Goal: Task Accomplishment & Management: Complete application form

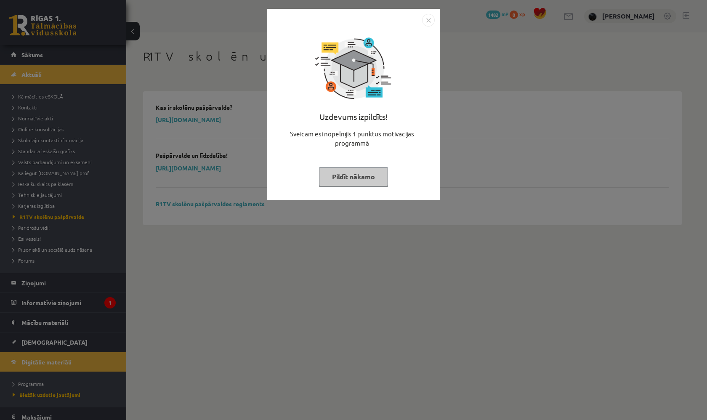
click at [430, 22] on img "Close" at bounding box center [428, 20] width 13 height 13
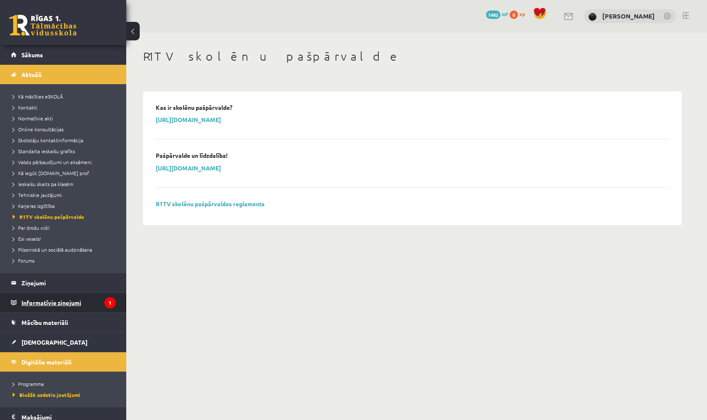
click at [88, 296] on legend "Informatīvie ziņojumi 1" at bounding box center [68, 302] width 94 height 19
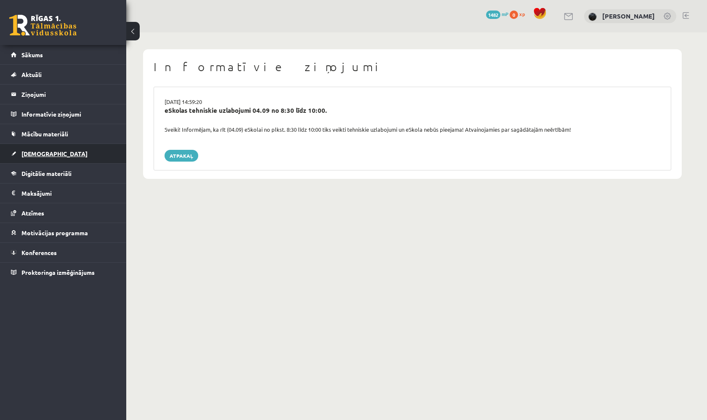
click at [82, 155] on link "[DEMOGRAPHIC_DATA]" at bounding box center [63, 153] width 105 height 19
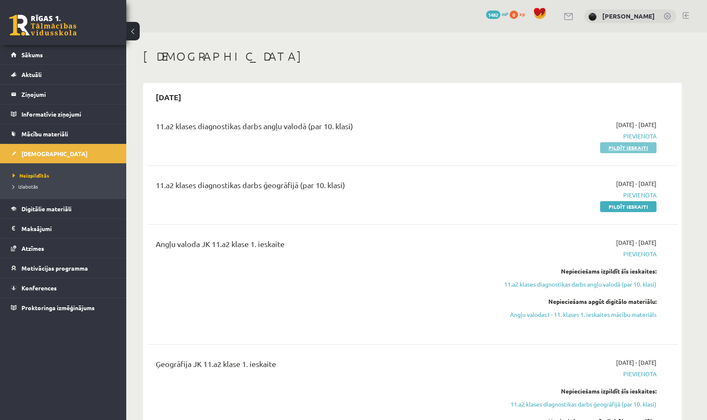
click at [633, 147] on link "Pildīt ieskaiti" at bounding box center [628, 147] width 56 height 11
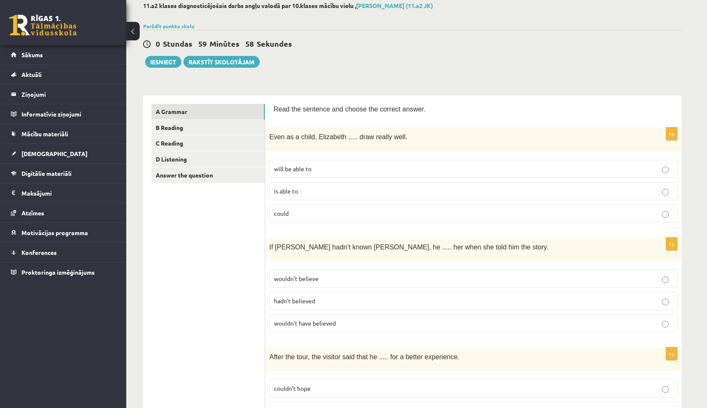
scroll to position [69, 0]
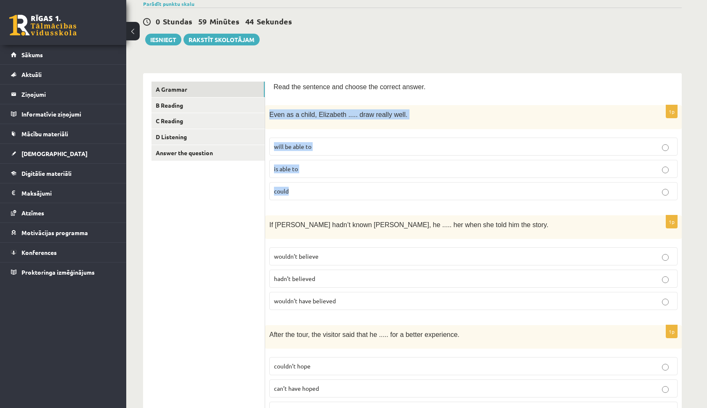
drag, startPoint x: 271, startPoint y: 114, endPoint x: 319, endPoint y: 198, distance: 96.6
click at [319, 198] on div "1p Even as a child, [PERSON_NAME] ..... draw really well. will be able to is ab…" at bounding box center [473, 155] width 417 height 101
copy div "Even as a child, Elizabeth ..... draw really well. will be able to is able to c…"
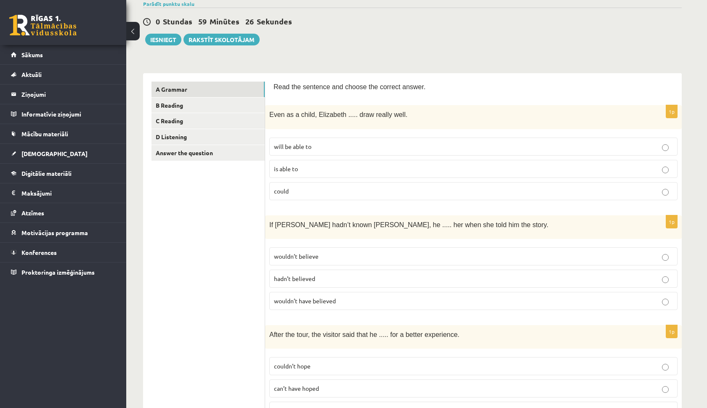
drag, startPoint x: 216, startPoint y: 212, endPoint x: 276, endPoint y: 191, distance: 63.3
click at [317, 188] on p "could" at bounding box center [473, 191] width 399 height 9
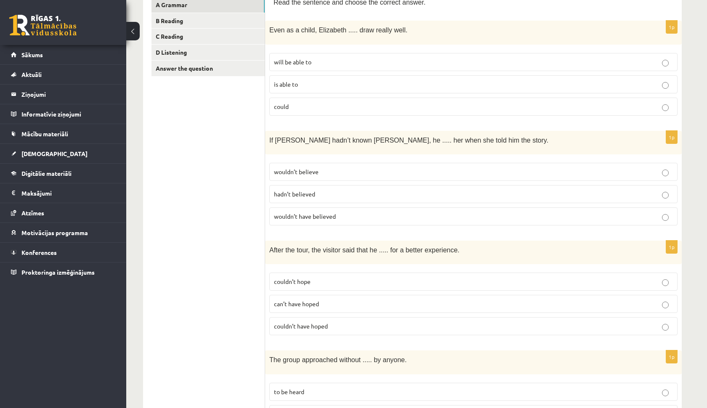
scroll to position [157, 0]
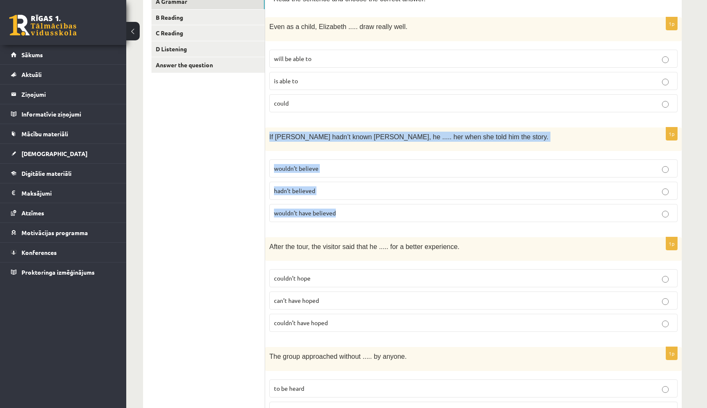
drag, startPoint x: 268, startPoint y: 135, endPoint x: 360, endPoint y: 221, distance: 125.9
click at [361, 222] on div "1p If [PERSON_NAME] hadn’t known [PERSON_NAME], he ..... her when she told him …" at bounding box center [473, 177] width 417 height 101
copy div "If [PERSON_NAME] hadn’t known [PERSON_NAME], he ..... her when she told him the…"
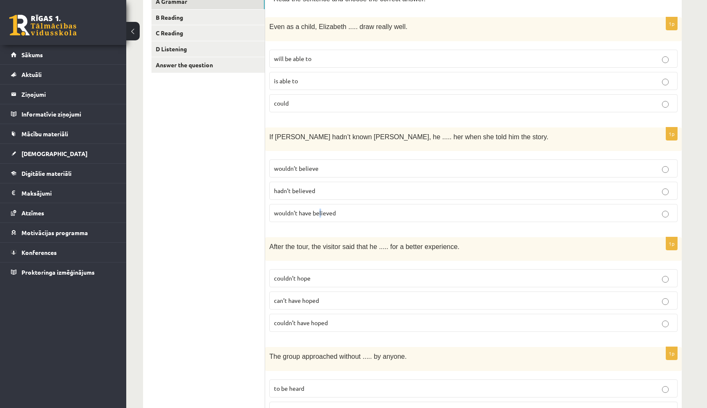
click at [320, 210] on span "wouldn’t have believed" at bounding box center [305, 213] width 62 height 8
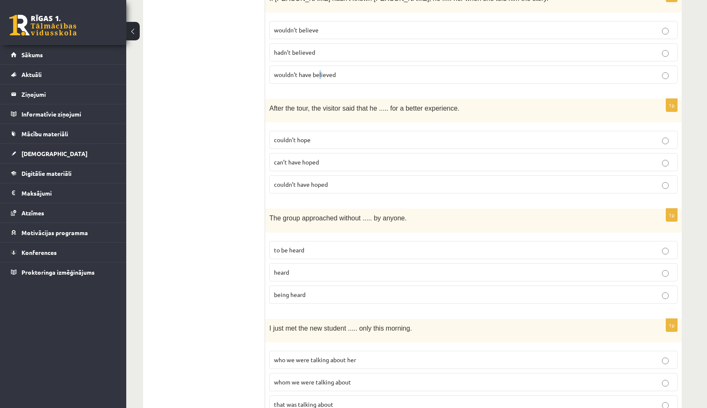
scroll to position [305, 0]
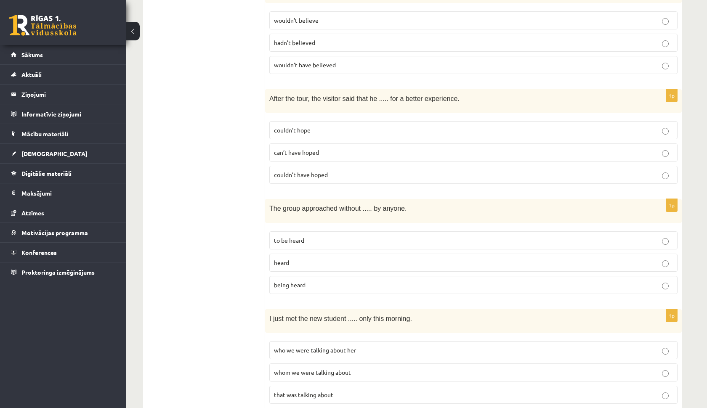
click at [300, 130] on span "couldn’t hope" at bounding box center [292, 130] width 37 height 8
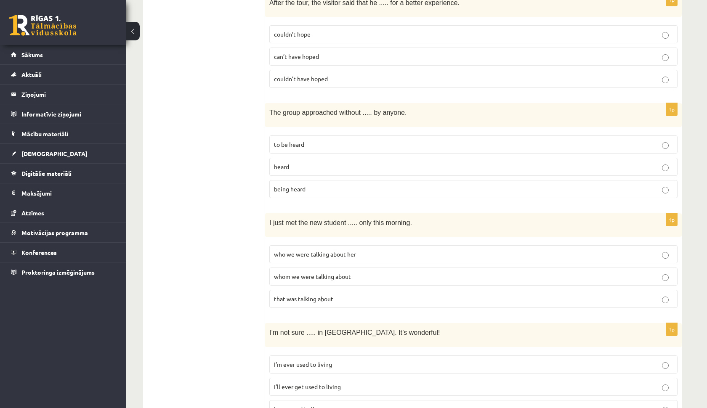
scroll to position [402, 0]
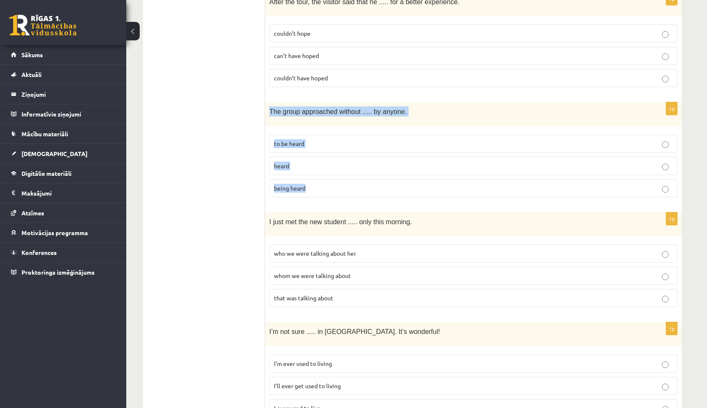
drag, startPoint x: 271, startPoint y: 109, endPoint x: 311, endPoint y: 188, distance: 89.2
click at [312, 189] on div "1p The group approached without ..... by anyone. to be heard heard being heard" at bounding box center [473, 152] width 417 height 101
copy div "The group approached without ..... by anyone. to be heard heard being heard"
click at [340, 196] on fieldset "to be heard heard being heard" at bounding box center [473, 164] width 408 height 69
click at [332, 190] on label "being heard" at bounding box center [473, 188] width 408 height 18
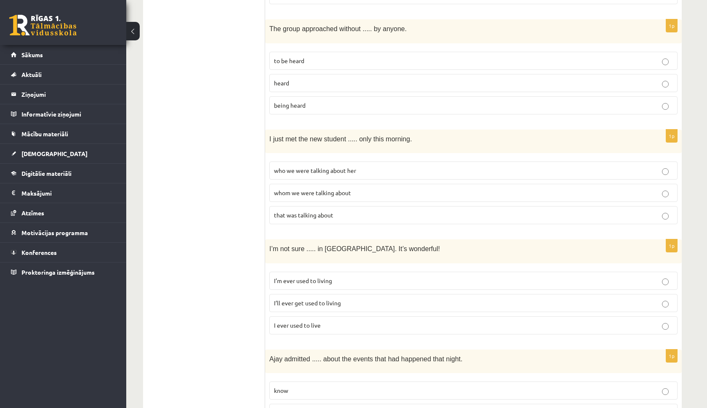
scroll to position [485, 0]
click at [305, 172] on label "who we were talking about her" at bounding box center [473, 171] width 408 height 18
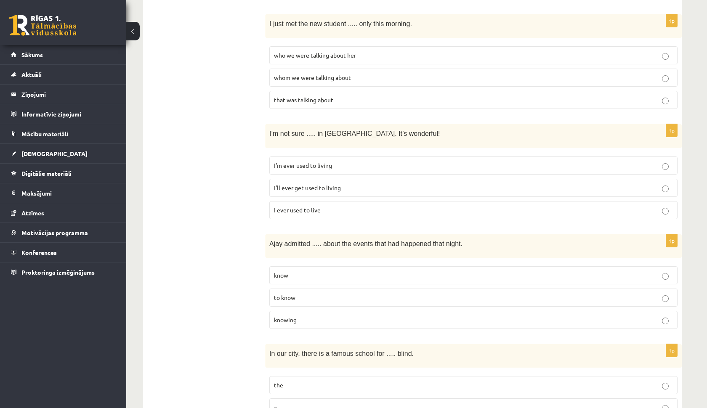
scroll to position [601, 0]
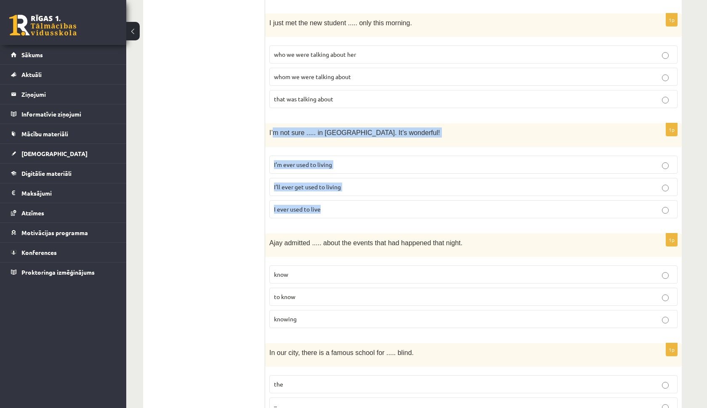
drag, startPoint x: 273, startPoint y: 128, endPoint x: 339, endPoint y: 201, distance: 98.3
click at [340, 203] on div "1p I’m not sure ..... in [GEOGRAPHIC_DATA]. It’s wonderful! I’m ever used to li…" at bounding box center [473, 173] width 417 height 101
copy div "m not sure ..... in [GEOGRAPHIC_DATA]. It’s wonderful! I’m ever used to living …"
click at [283, 183] on span "I’ll ever get used to living" at bounding box center [307, 187] width 67 height 8
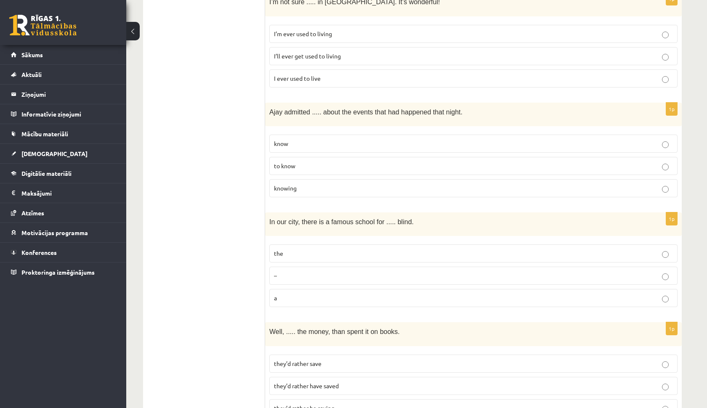
scroll to position [732, 0]
click at [303, 163] on p "to know" at bounding box center [473, 166] width 399 height 9
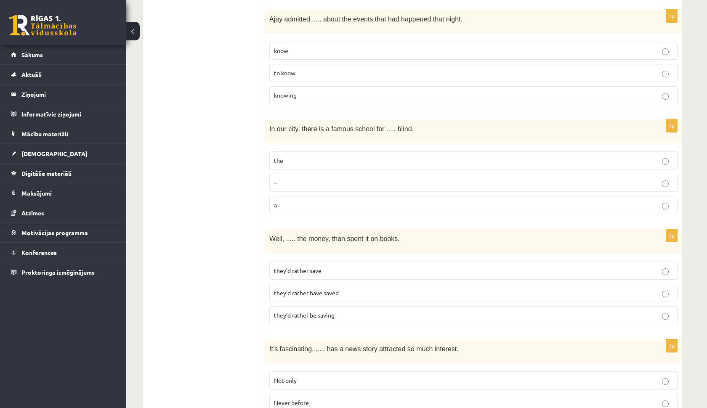
scroll to position [825, 0]
drag, startPoint x: 270, startPoint y: 124, endPoint x: 289, endPoint y: 208, distance: 86.3
click at [289, 210] on div "1p In our city, there is a famous school for ..... blind. the – a" at bounding box center [473, 169] width 417 height 101
copy div "In our city, there is a famous school for ..... blind. the – a"
click at [301, 156] on p "the" at bounding box center [473, 160] width 399 height 9
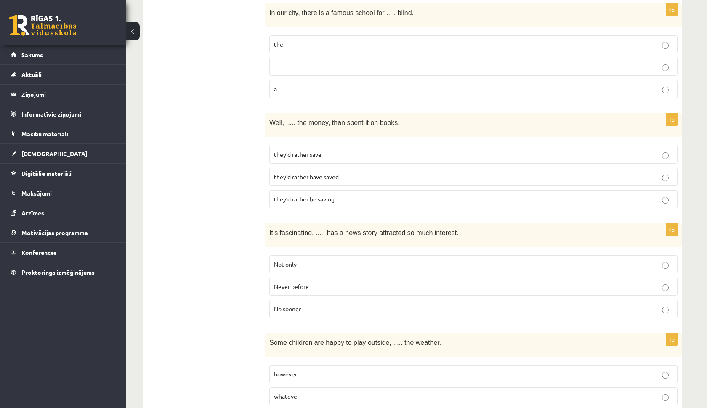
scroll to position [945, 0]
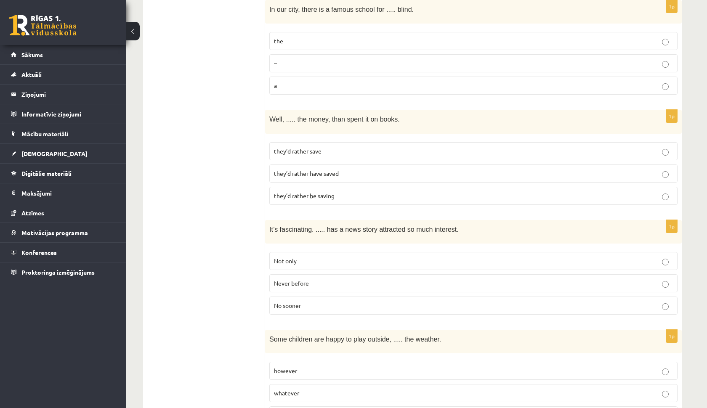
click at [302, 170] on span "they’d rather have saved" at bounding box center [306, 174] width 65 height 8
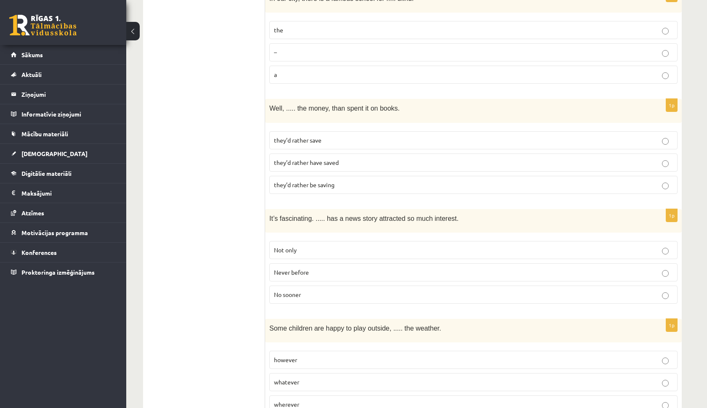
scroll to position [963, 0]
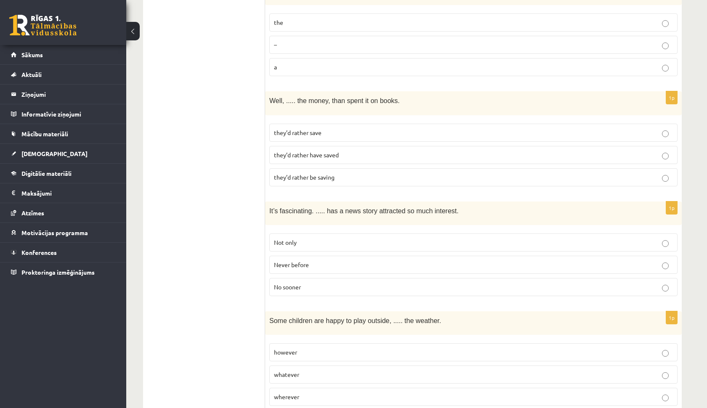
click at [303, 173] on span "they’d rather be saving" at bounding box center [304, 177] width 61 height 8
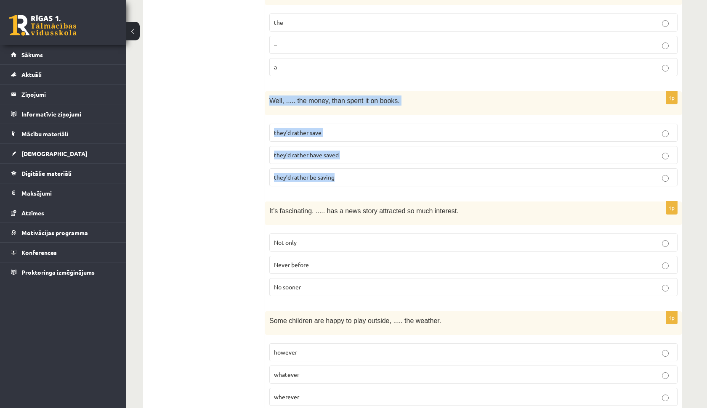
drag, startPoint x: 271, startPoint y: 93, endPoint x: 343, endPoint y: 177, distance: 110.6
click at [343, 177] on div "1p Well, ..... the money, than spent it on books. they’d rather save they’d rat…" at bounding box center [473, 141] width 417 height 101
copy div "Well, ..... the money, than spent it on books. they’d rather save they’d rather…"
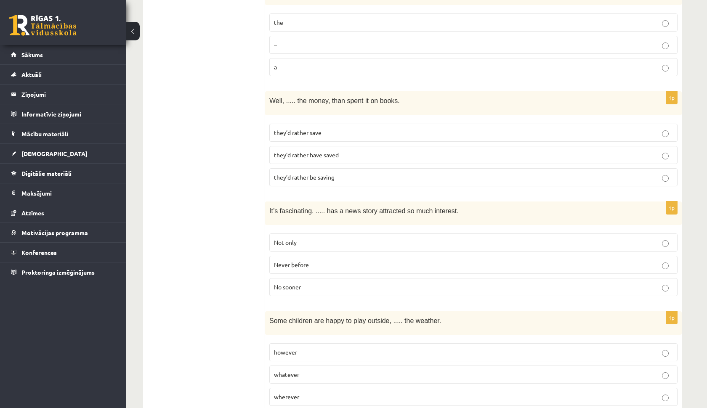
click at [307, 173] on span "they’d rather be saving" at bounding box center [304, 177] width 61 height 8
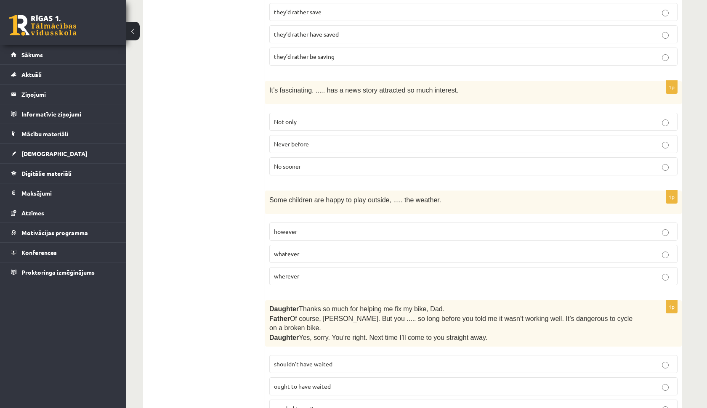
scroll to position [1083, 0]
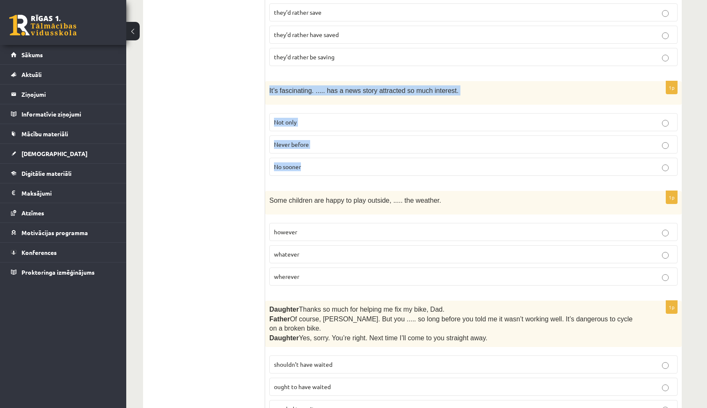
drag, startPoint x: 270, startPoint y: 85, endPoint x: 310, endPoint y: 172, distance: 95.6
click at [311, 173] on div "1p It’s fascinating. ..... has a news story attracted so much interest. Not onl…" at bounding box center [473, 131] width 417 height 101
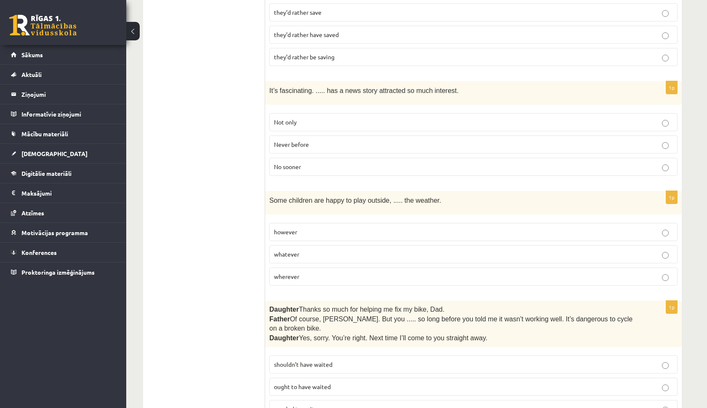
click at [240, 164] on ul "A Grammar B Reading C Reading D Listening Answer the question" at bounding box center [208, 195] width 114 height 2254
drag, startPoint x: 272, startPoint y: 83, endPoint x: 303, endPoint y: 131, distance: 57.4
click at [304, 133] on div "1p It’s fascinating. ..... has a news story attracted so much interest. Not onl…" at bounding box center [473, 131] width 417 height 101
click at [243, 125] on ul "A Grammar B Reading C Reading D Listening Answer the question" at bounding box center [208, 195] width 114 height 2254
click at [291, 125] on fieldset "Not only Never before No sooner" at bounding box center [473, 143] width 408 height 69
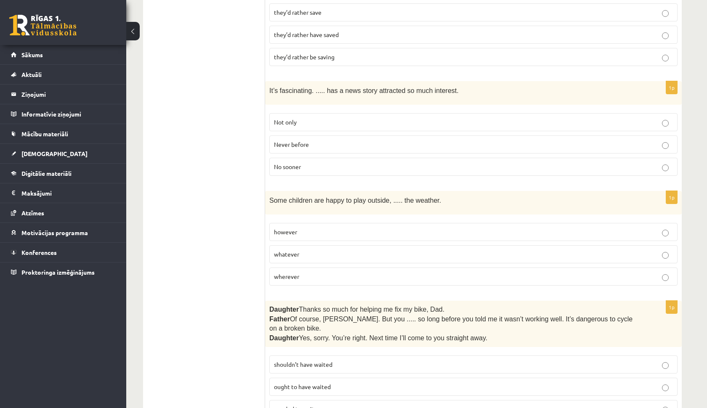
click at [294, 118] on span "Not only" at bounding box center [285, 122] width 23 height 8
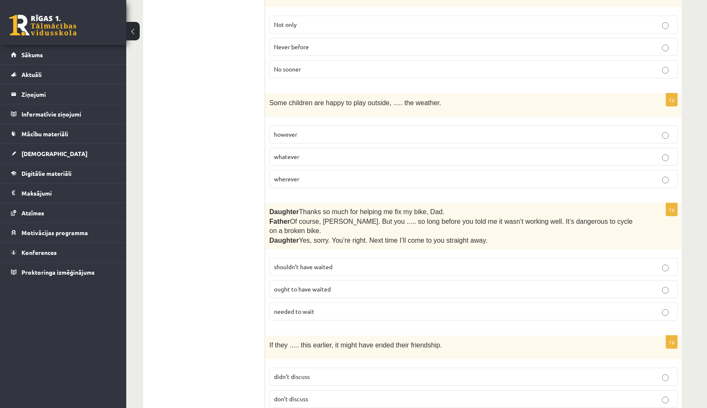
scroll to position [1191, 0]
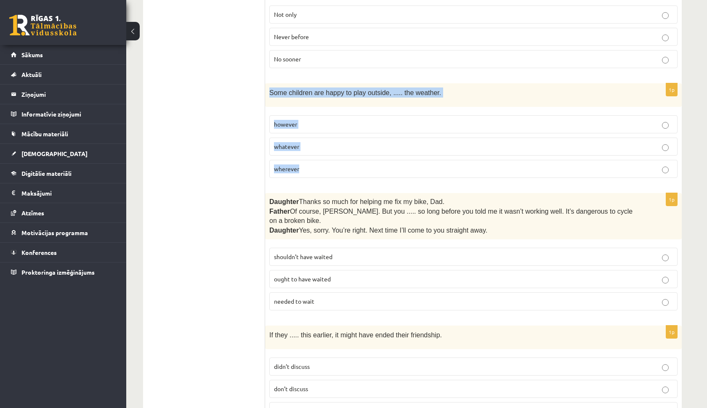
drag, startPoint x: 271, startPoint y: 87, endPoint x: 318, endPoint y: 171, distance: 96.7
click at [319, 173] on div "1p Some children are happy to play outside, ..... the weather. however whatever…" at bounding box center [473, 133] width 417 height 101
copy div "Some children are happy to play outside, ..... the weather. however whatever wh…"
click at [308, 145] on label "whatever" at bounding box center [473, 147] width 408 height 18
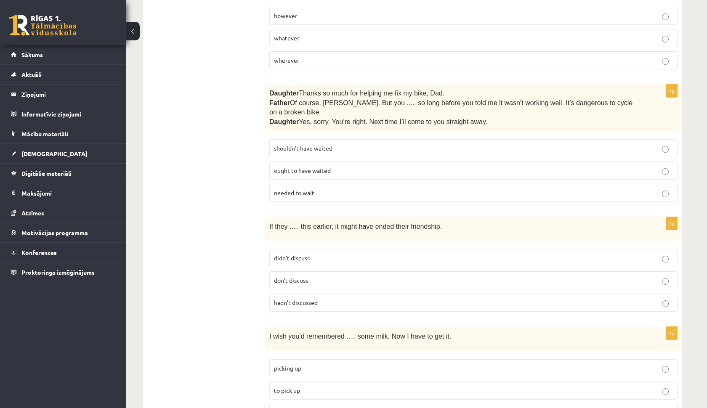
scroll to position [1302, 0]
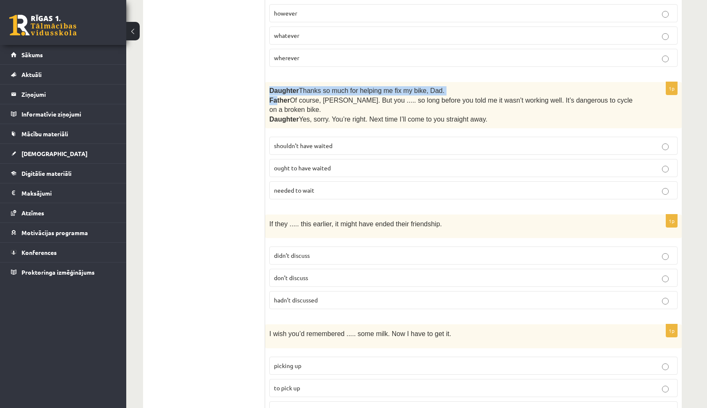
drag, startPoint x: 270, startPoint y: 83, endPoint x: 276, endPoint y: 89, distance: 8.0
click at [276, 89] on div "Daughter  Thanks so much for helping me fix my bike, Dad. Father  Of course, [P…" at bounding box center [473, 105] width 417 height 46
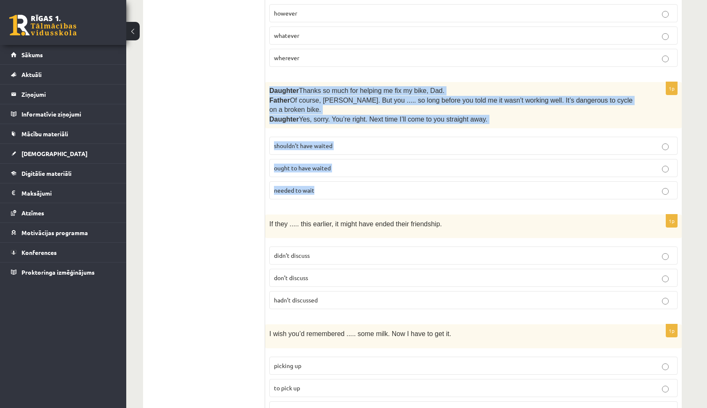
drag, startPoint x: 268, startPoint y: 83, endPoint x: 327, endPoint y: 186, distance: 118.2
click at [328, 187] on div "1p Daughter  Thanks so much for helping me fix my bike, Dad. Father  Of course,…" at bounding box center [473, 144] width 417 height 124
copy div "Daughter  Thanks so much for helping me fix my bike, Dad. Father  Of course, [P…"
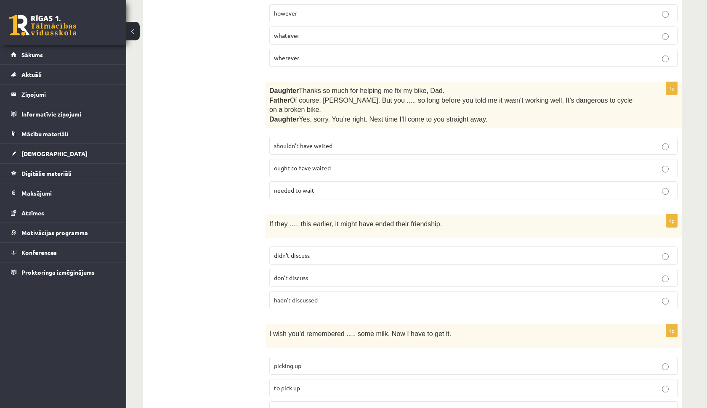
click at [297, 141] on p "shouldn’t have waited" at bounding box center [473, 145] width 399 height 9
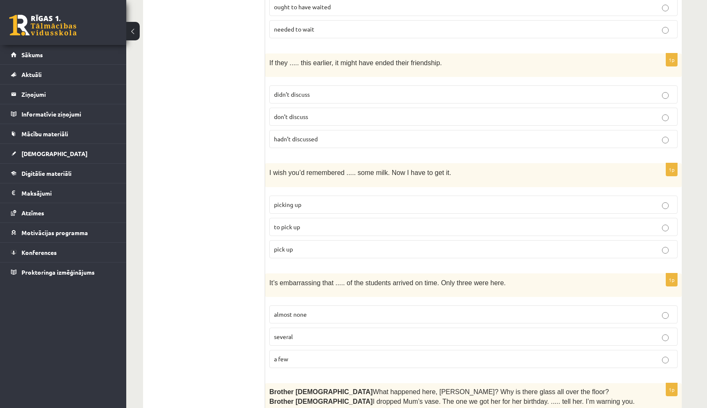
scroll to position [1464, 0]
click at [281, 90] on p "didn’t discuss" at bounding box center [473, 94] width 399 height 9
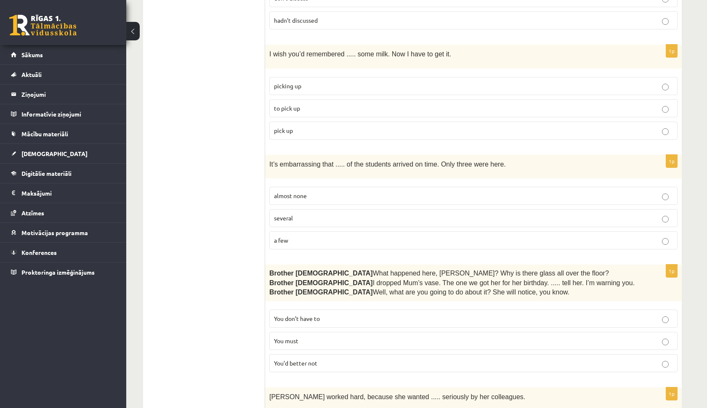
scroll to position [1582, 0]
click at [282, 127] on span "pick up" at bounding box center [283, 131] width 19 height 8
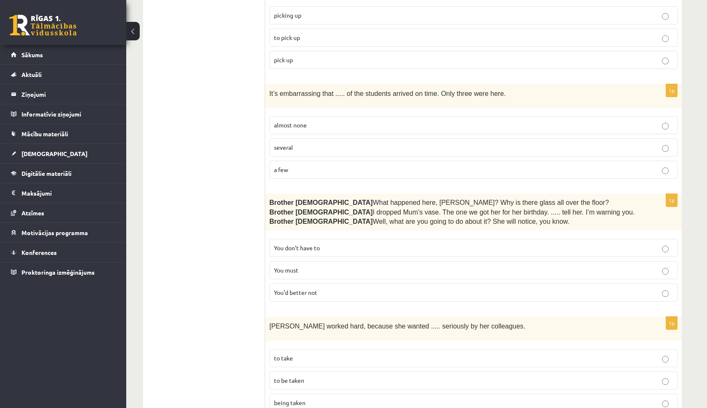
scroll to position [1654, 0]
click at [279, 165] on span "a few" at bounding box center [281, 169] width 14 height 8
click at [303, 120] on span "almost none" at bounding box center [290, 124] width 33 height 8
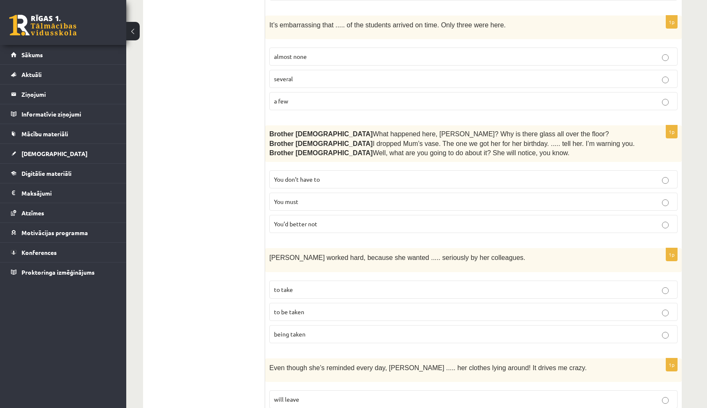
scroll to position [1723, 0]
click at [291, 196] on span "You must" at bounding box center [286, 200] width 24 height 8
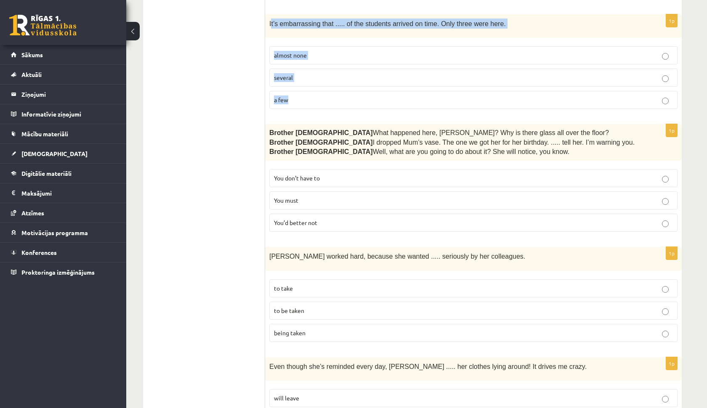
drag, startPoint x: 271, startPoint y: 13, endPoint x: 299, endPoint y: 96, distance: 87.9
click at [300, 98] on div "1p It’s embarrassing that ..... of the students arrived on time. Only three wer…" at bounding box center [473, 64] width 417 height 101
copy div "t’s embarrassing that ..... of the students arrived on time. Only three were he…"
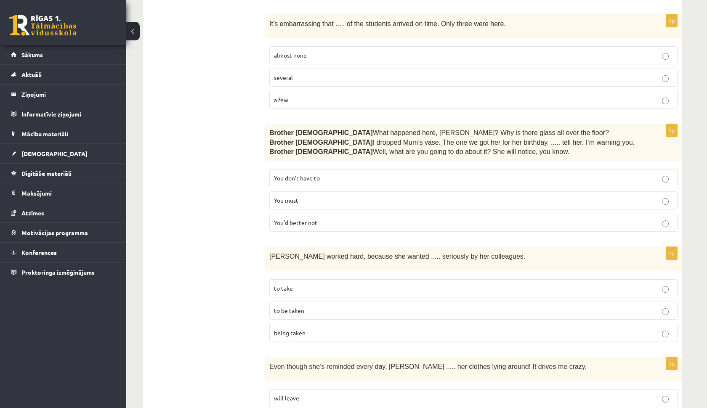
click at [303, 51] on span "almost none" at bounding box center [290, 55] width 33 height 8
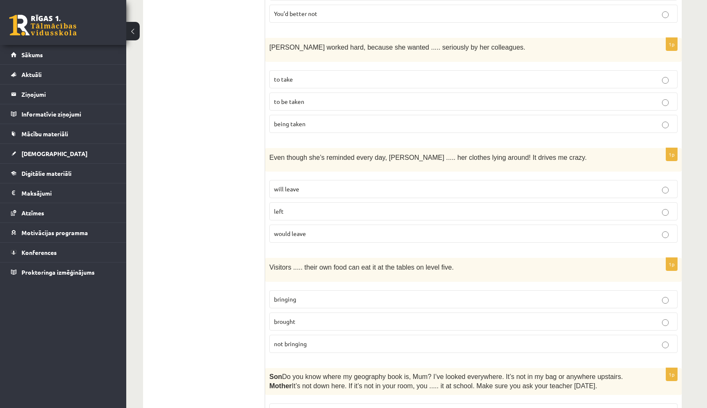
scroll to position [1932, 0]
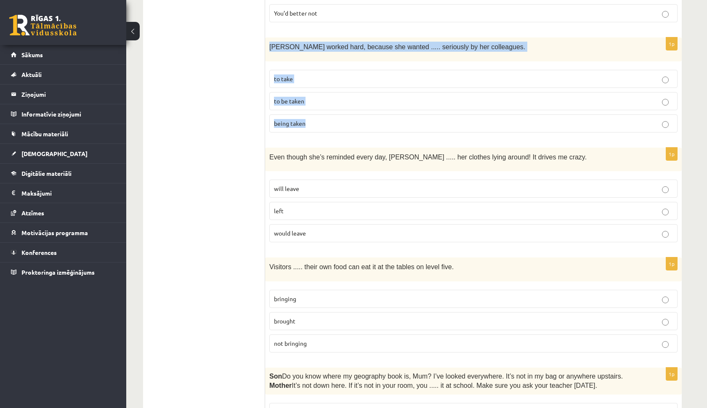
drag, startPoint x: 271, startPoint y: 35, endPoint x: 319, endPoint y: 121, distance: 98.5
click at [320, 123] on div "1p [PERSON_NAME] worked hard, because she wanted ..... seriously by her colleag…" at bounding box center [473, 87] width 417 height 101
copy div "[PERSON_NAME] worked hard, because she wanted ..... seriously by her colleagues…"
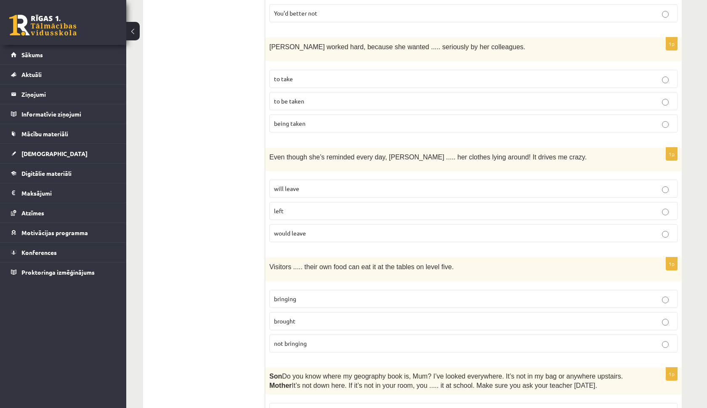
click at [314, 97] on p "to be taken" at bounding box center [473, 101] width 399 height 9
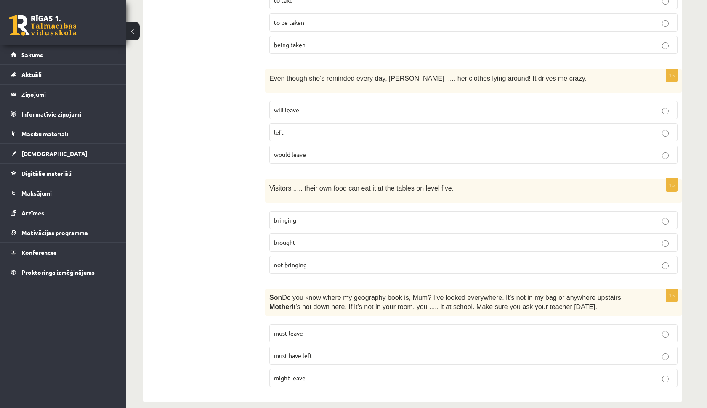
scroll to position [2010, 0]
click at [289, 151] on span "would leave" at bounding box center [290, 155] width 32 height 8
click at [305, 237] on label "brought" at bounding box center [473, 243] width 408 height 18
click at [303, 328] on label "must leave" at bounding box center [473, 334] width 408 height 18
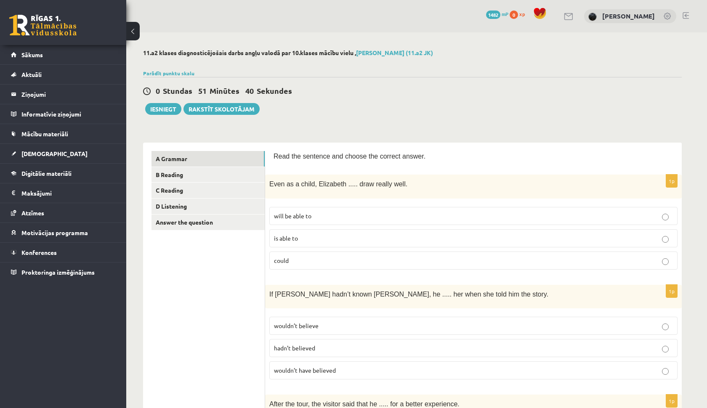
scroll to position [0, 0]
click at [234, 178] on link "B Reading" at bounding box center [207, 175] width 113 height 16
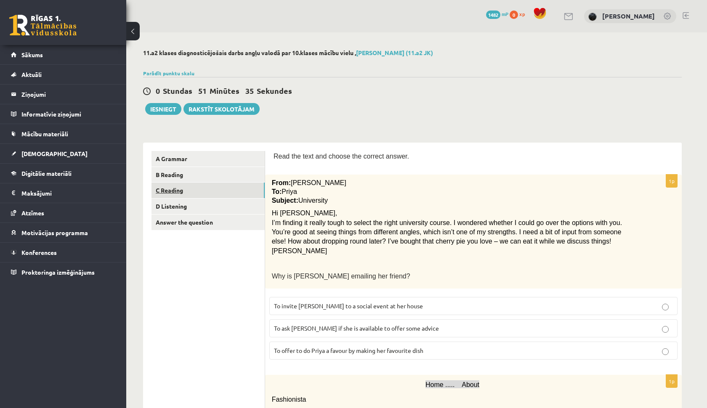
click at [234, 191] on link "C Reading" at bounding box center [207, 191] width 113 height 16
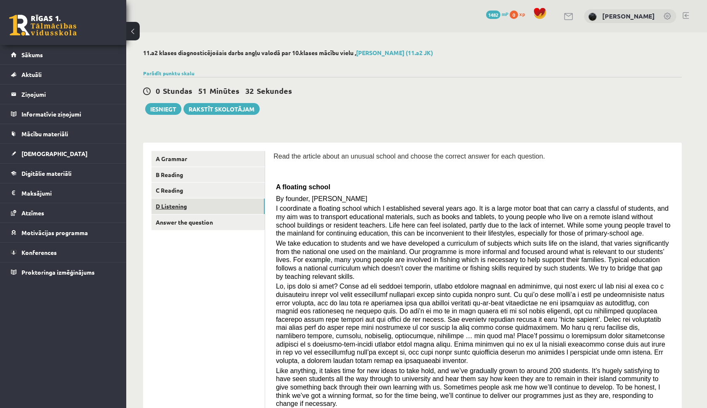
click at [237, 201] on link "D Listening" at bounding box center [207, 207] width 113 height 16
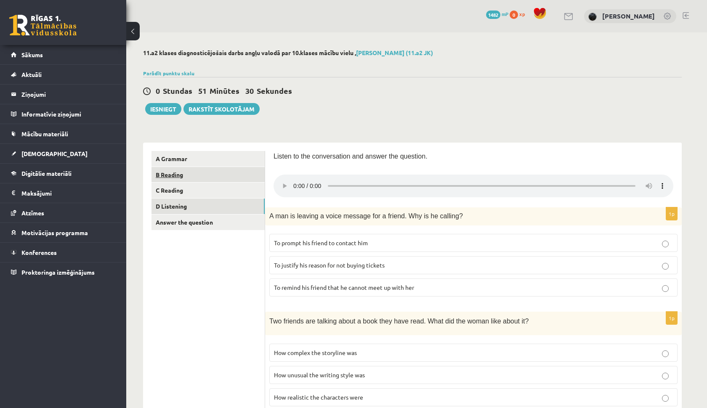
click at [230, 175] on link "B Reading" at bounding box center [207, 175] width 113 height 16
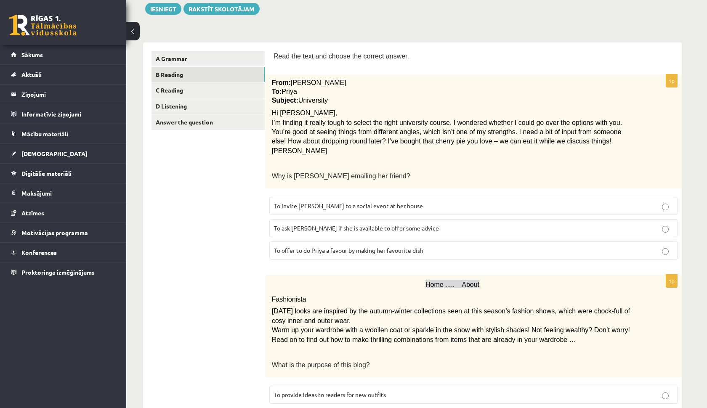
scroll to position [100, 0]
drag, startPoint x: 270, startPoint y: 172, endPoint x: 398, endPoint y: 176, distance: 128.0
click at [398, 176] on div "From: [PERSON_NAME] To: Priya Subject: University Hi Priya, I’m finding it real…" at bounding box center [473, 131] width 417 height 114
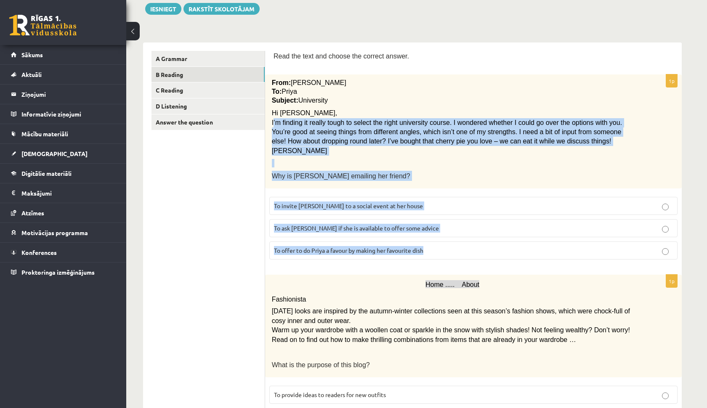
drag, startPoint x: 274, startPoint y: 120, endPoint x: 432, endPoint y: 249, distance: 203.6
click at [431, 249] on div "1p From: [PERSON_NAME] To: Priya Subject: University Hi Priya, I’m finding it r…" at bounding box center [473, 170] width 417 height 192
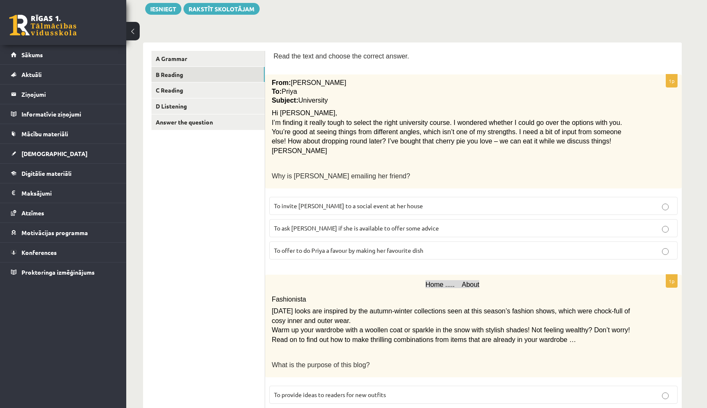
click at [289, 253] on label "To offer to do Priya a favour by making her favourite dish" at bounding box center [473, 251] width 408 height 18
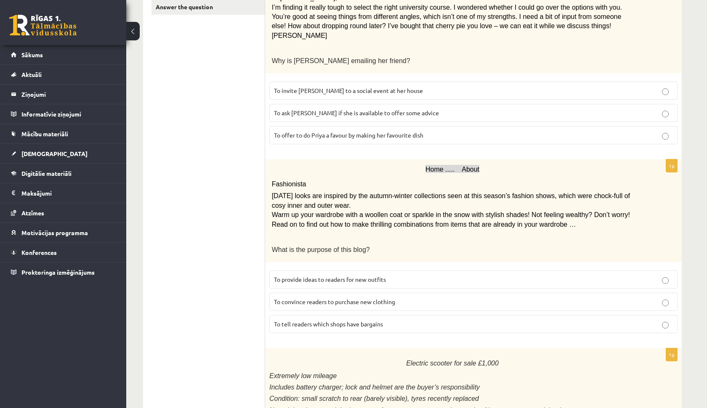
scroll to position [215, 0]
click at [318, 113] on span "To ask [PERSON_NAME] if she is available to offer some advice" at bounding box center [356, 113] width 165 height 8
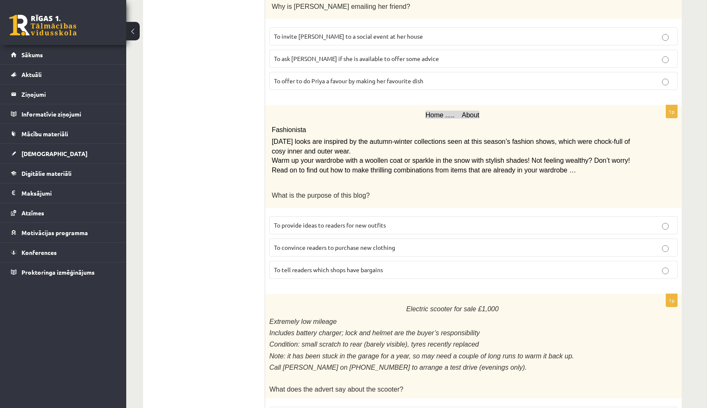
scroll to position [275, 0]
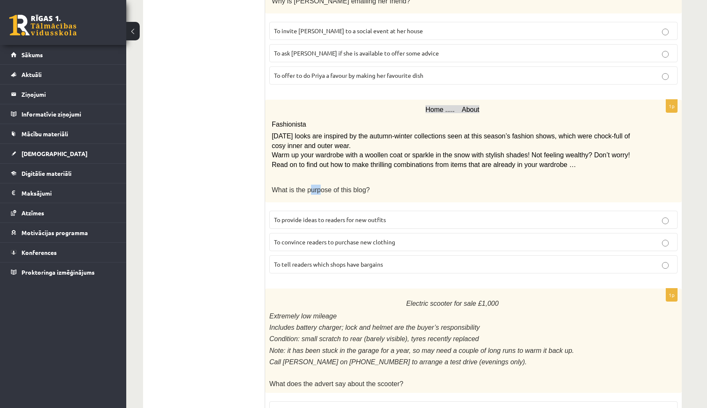
drag, startPoint x: 310, startPoint y: 187, endPoint x: 320, endPoint y: 187, distance: 9.7
click at [320, 187] on span "What is the purpose of this blog?" at bounding box center [321, 189] width 98 height 7
click at [319, 187] on span "What is the purpose of this blog?" at bounding box center [321, 189] width 98 height 7
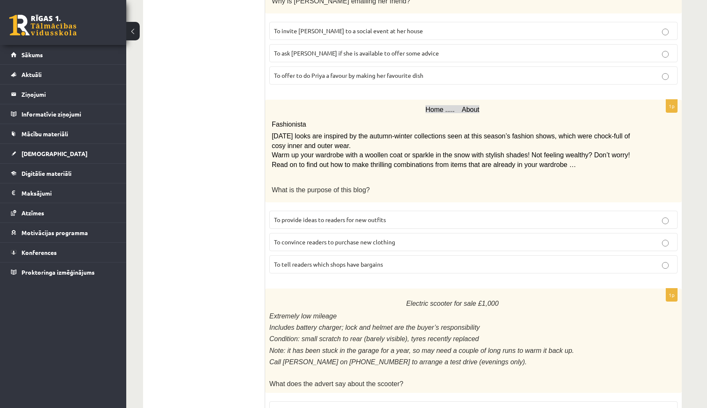
click at [289, 220] on label "To provide ideas to readers for new outfits" at bounding box center [473, 220] width 408 height 18
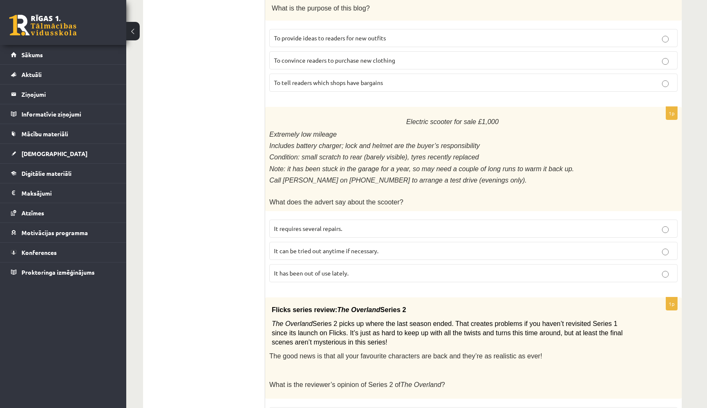
scroll to position [458, 0]
click at [295, 198] on span "What does the advert say about the scooter?" at bounding box center [336, 201] width 134 height 7
click at [323, 186] on p at bounding box center [452, 190] width 366 height 8
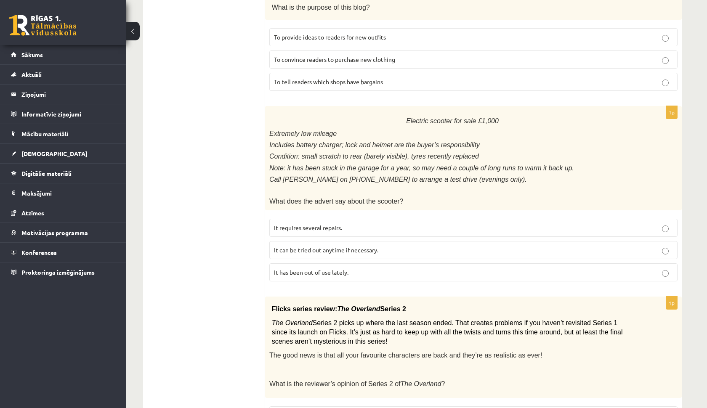
click at [322, 198] on span "What does the advert say about the scooter?" at bounding box center [336, 201] width 134 height 7
click at [321, 186] on div "Electric scooter for sale £1,000 Extremely low mileage Includes battery charger…" at bounding box center [473, 158] width 417 height 104
click at [322, 196] on p "What does the advert say about the scooter?" at bounding box center [452, 201] width 366 height 10
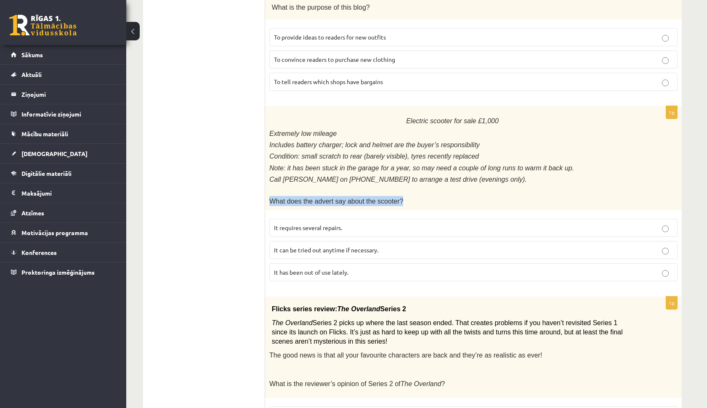
click at [322, 196] on p "What does the advert say about the scooter?" at bounding box center [452, 201] width 366 height 10
click at [322, 196] on span "What does the advert say about the scooter?" at bounding box center [336, 200] width 134 height 8
click at [322, 198] on span "What does the advert say about the scooter?" at bounding box center [336, 201] width 134 height 7
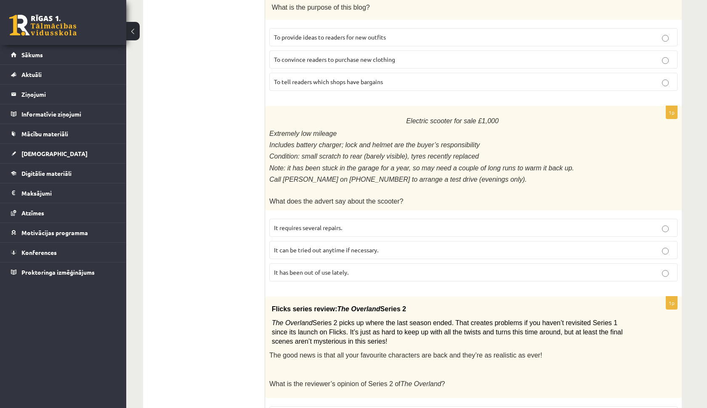
click at [204, 152] on ul "A Grammar B Reading C Reading D Listening Answer the question" at bounding box center [208, 253] width 114 height 1121
drag, startPoint x: 274, startPoint y: 217, endPoint x: 352, endPoint y: 265, distance: 91.4
click at [351, 268] on fieldset "It requires several repairs. It can be tried out anytime if necessary. It has b…" at bounding box center [473, 249] width 408 height 69
click at [231, 127] on ul "A Grammar B Reading C Reading D Listening Answer the question" at bounding box center [208, 253] width 114 height 1121
click at [402, 268] on p "It has been out of use lately." at bounding box center [473, 272] width 399 height 9
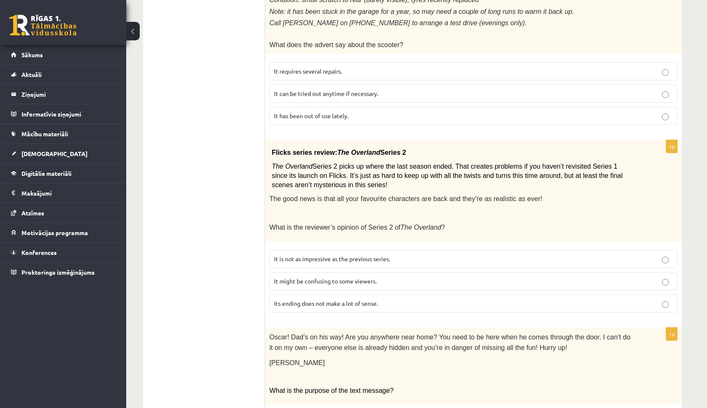
scroll to position [616, 0]
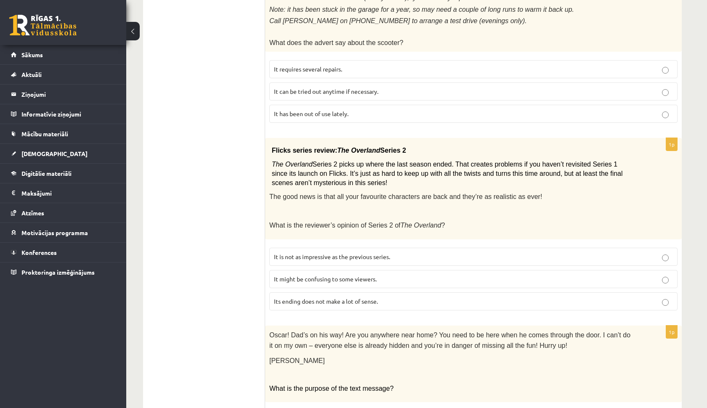
click at [345, 296] on label "Its ending does not make a lot of sense." at bounding box center [473, 301] width 408 height 18
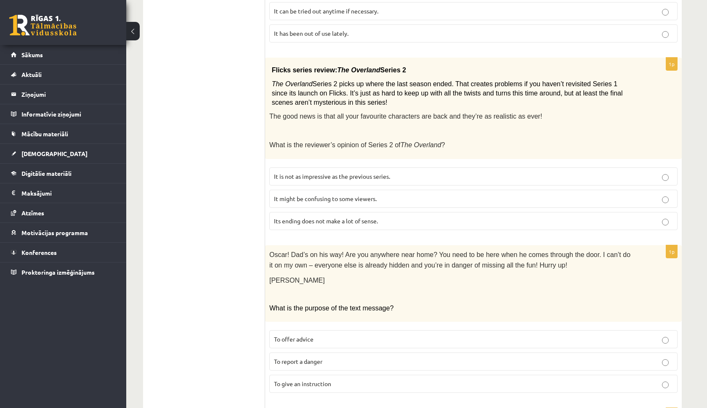
scroll to position [699, 0]
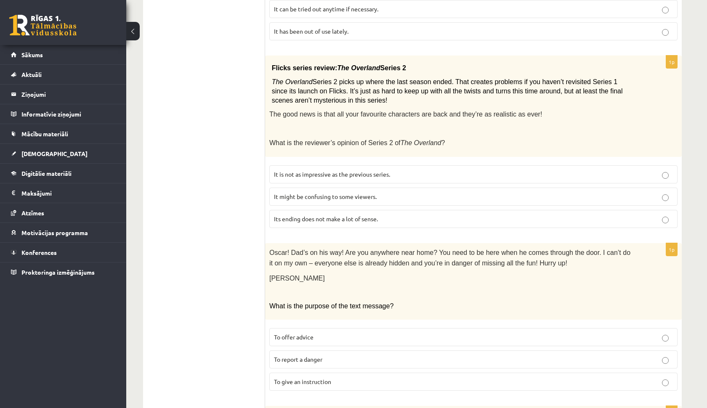
click at [383, 165] on label "It is not as impressive as the previous series." at bounding box center [473, 174] width 408 height 18
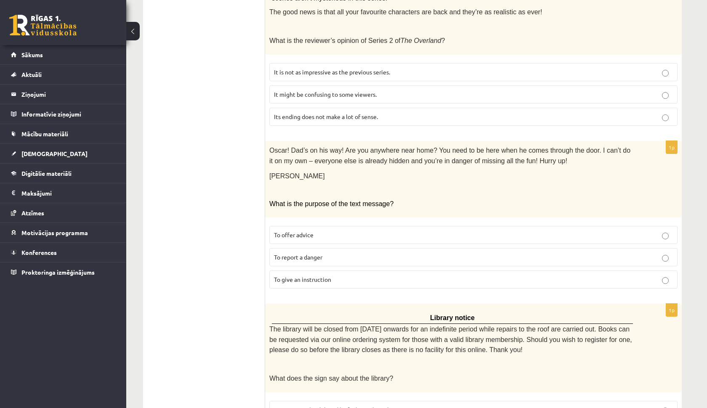
scroll to position [800, 0]
click at [322, 254] on span "To report a danger" at bounding box center [298, 258] width 48 height 8
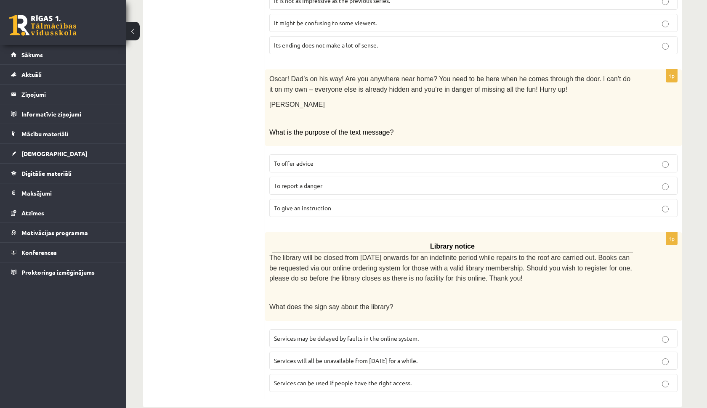
scroll to position [872, 0]
click at [293, 357] on span "Services will all be unavailable from [DATE] for a while." at bounding box center [345, 361] width 143 height 8
click at [290, 335] on span "Services may be delayed by faults in the online system." at bounding box center [346, 339] width 145 height 8
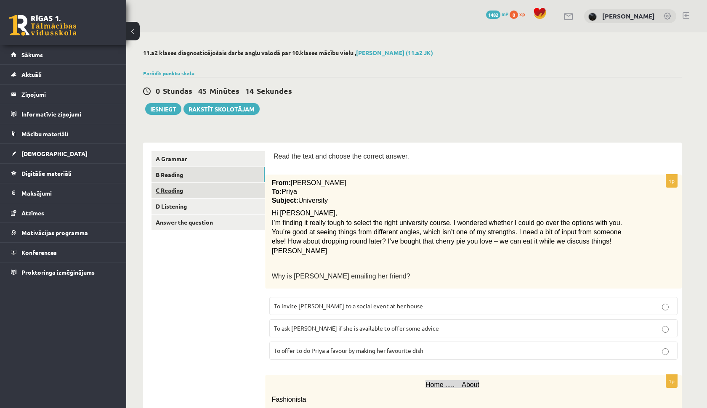
scroll to position [0, 0]
click at [243, 194] on link "C Reading" at bounding box center [207, 191] width 113 height 16
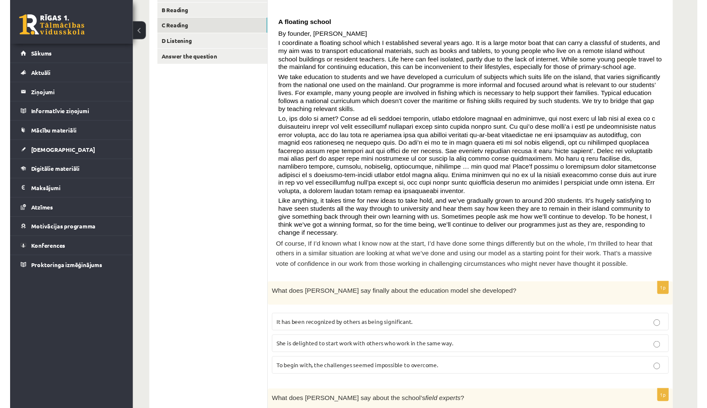
scroll to position [165, 0]
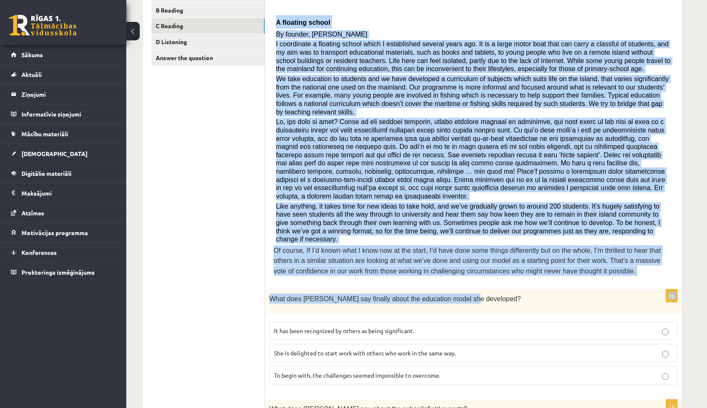
drag, startPoint x: 277, startPoint y: 20, endPoint x: 469, endPoint y: 323, distance: 358.4
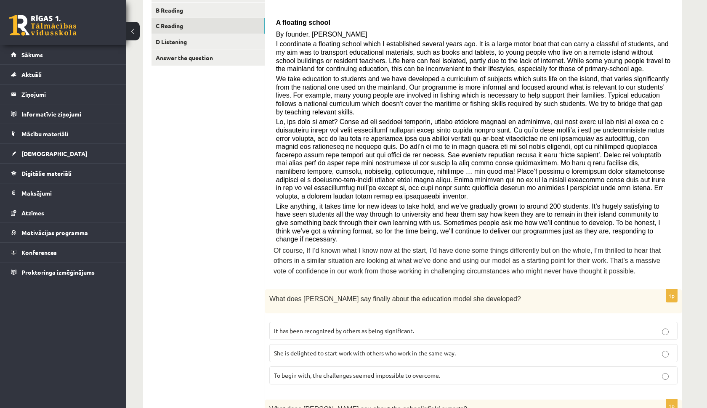
drag, startPoint x: 442, startPoint y: 366, endPoint x: 445, endPoint y: 353, distance: 14.2
click at [442, 371] on p "To begin with, the challenges seemed impossible to overcome." at bounding box center [473, 375] width 399 height 9
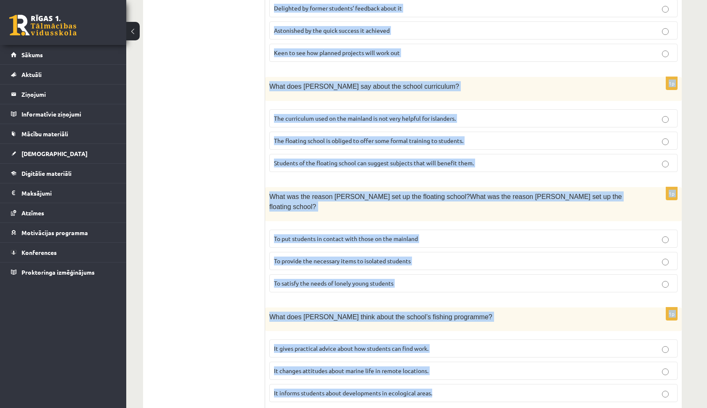
scroll to position [709, 0]
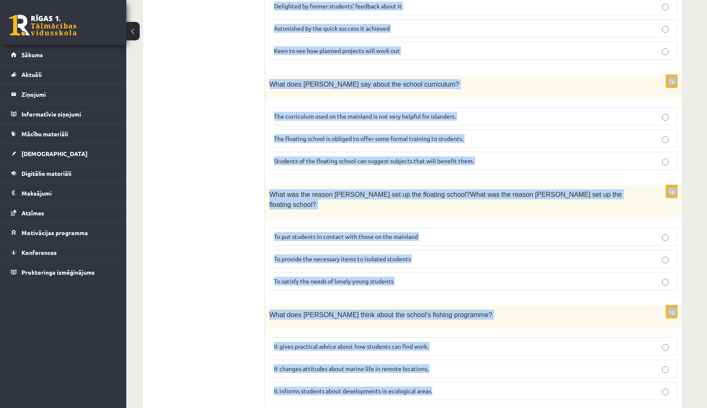
drag, startPoint x: 275, startPoint y: 21, endPoint x: 436, endPoint y: 396, distance: 408.3
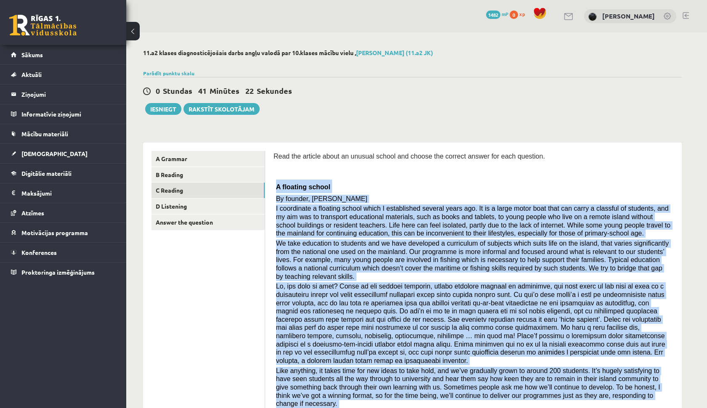
scroll to position [0, 0]
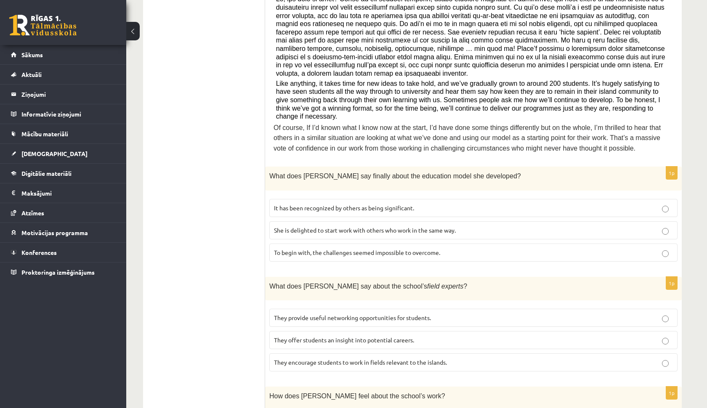
scroll to position [291, 0]
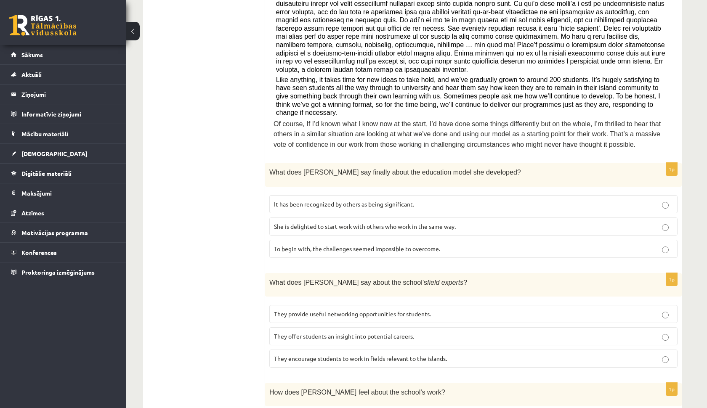
click at [361, 200] on p "It has been recognized by others as being significant." at bounding box center [473, 204] width 399 height 9
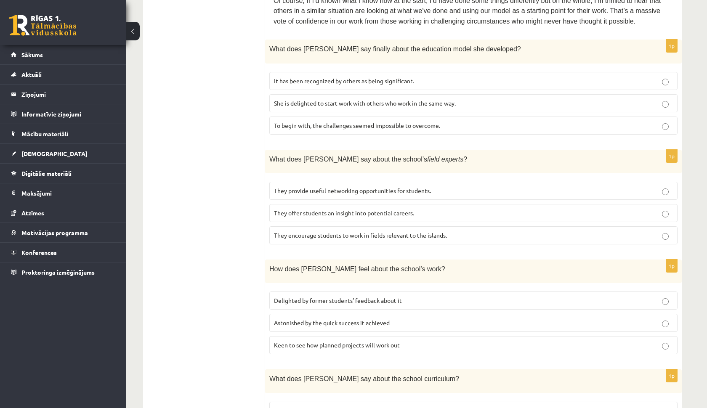
scroll to position [416, 0]
click at [324, 208] on span "They offer students an insight into potential careers." at bounding box center [344, 212] width 140 height 8
click at [312, 286] on fieldset "Delighted by former students’ feedback about it Astonished by the quick success…" at bounding box center [473, 320] width 408 height 69
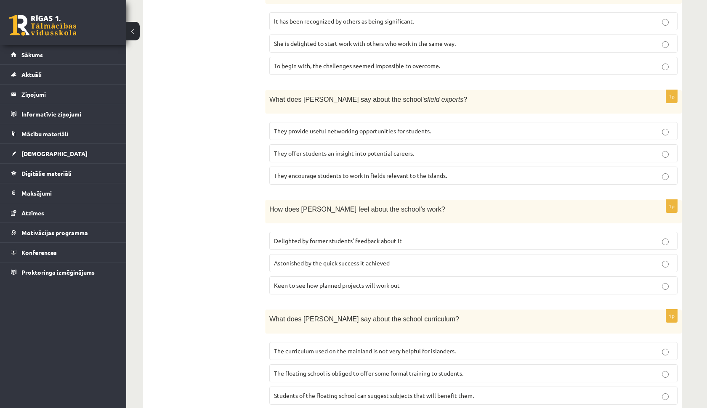
scroll to position [475, 0]
click at [351, 236] on span "Delighted by former students’ feedback about it" at bounding box center [338, 240] width 128 height 8
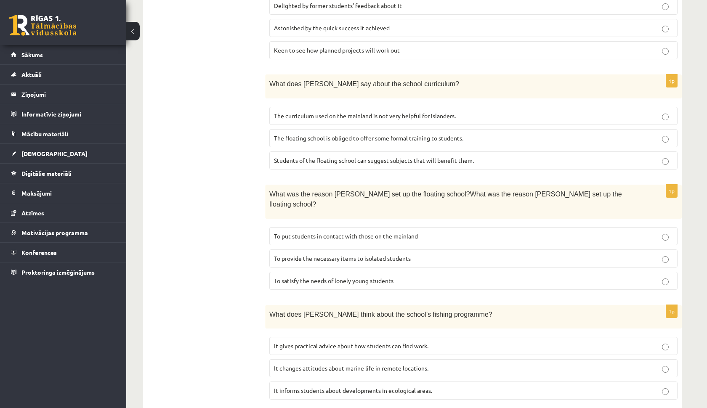
scroll to position [709, 0]
click at [416, 130] on label "The floating school is obliged to offer some formal training to students." at bounding box center [473, 139] width 408 height 18
click at [338, 232] on p "To put students in contact with those on the mainland" at bounding box center [473, 236] width 399 height 9
click at [336, 387] on span "It informs students about developments in ecological areas." at bounding box center [353, 391] width 158 height 8
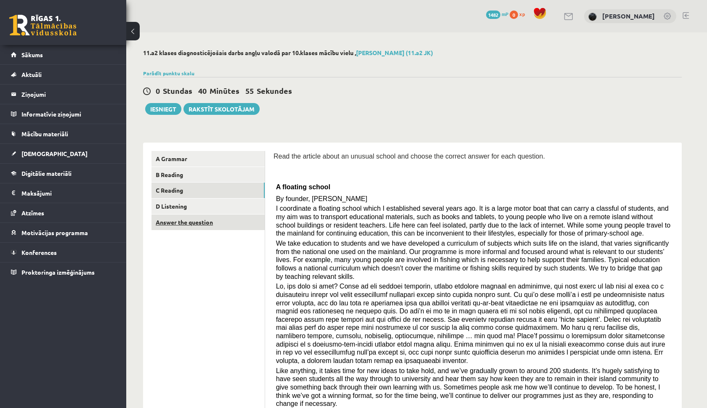
scroll to position [0, 0]
click at [238, 208] on link "D Listening" at bounding box center [207, 207] width 113 height 16
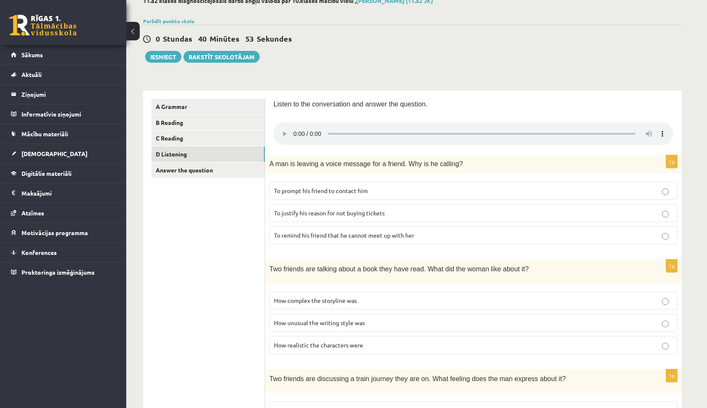
scroll to position [52, 0]
click at [293, 128] on audio at bounding box center [473, 133] width 400 height 23
click at [313, 209] on p "To justify his reason for not buying tickets" at bounding box center [473, 213] width 399 height 9
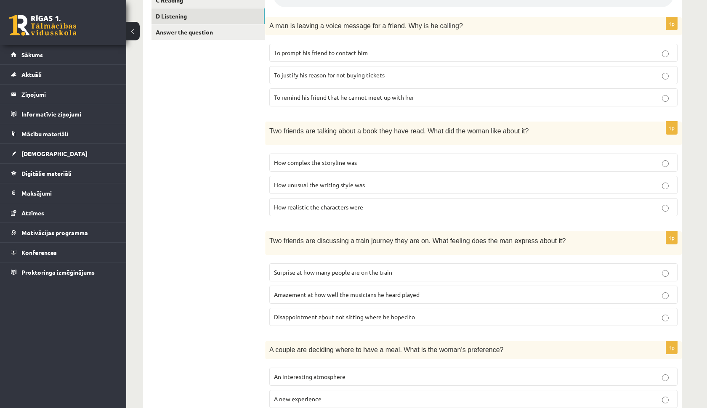
scroll to position [191, 0]
click at [333, 158] on span "How complex the storyline was" at bounding box center [315, 162] width 83 height 8
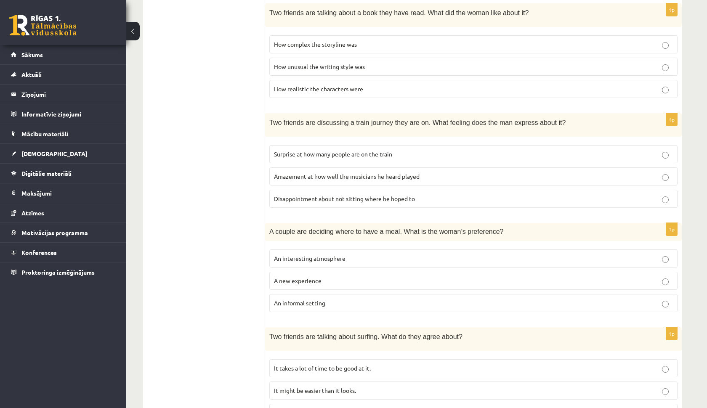
scroll to position [314, 0]
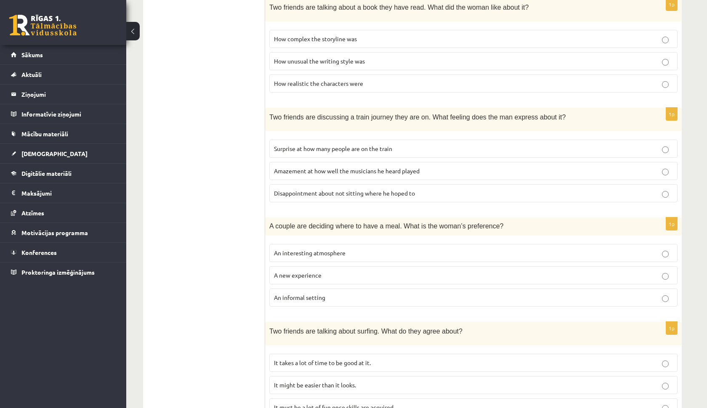
click at [316, 189] on span "Disappointment about not sitting where he hoped to" at bounding box center [344, 193] width 141 height 8
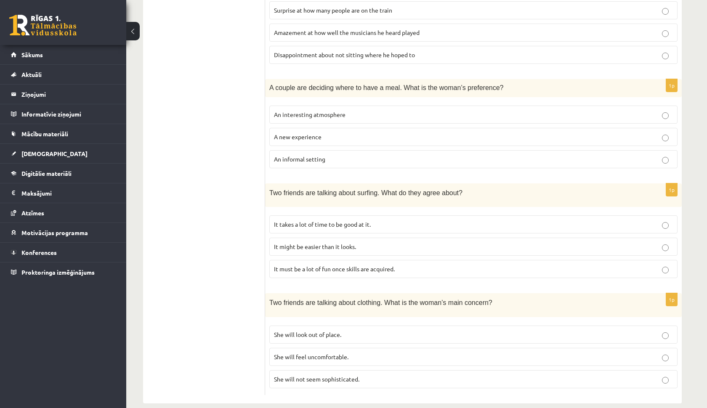
scroll to position [452, 0]
click at [333, 111] on span "An interesting atmosphere" at bounding box center [310, 115] width 72 height 8
click at [321, 156] on span "An informal setting" at bounding box center [299, 160] width 51 height 8
click at [319, 170] on form "Listen to the conversation and answer the question. 1p A man is leaving a voice…" at bounding box center [473, 47] width 400 height 696
click at [296, 265] on span "It must be a lot of fun once skills are acquired." at bounding box center [334, 269] width 121 height 8
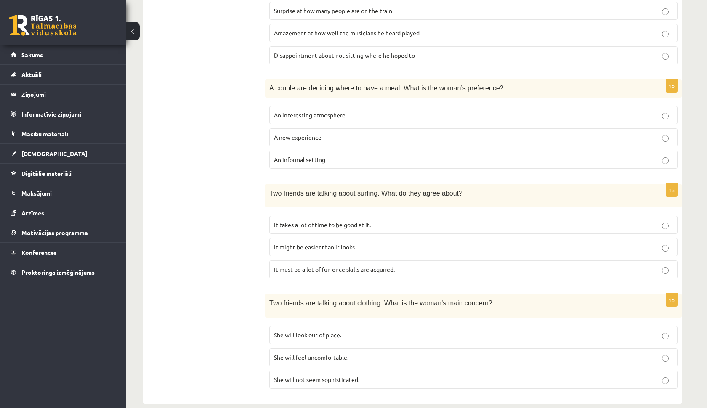
click at [294, 353] on span "She will feel uncomfortable." at bounding box center [311, 357] width 74 height 8
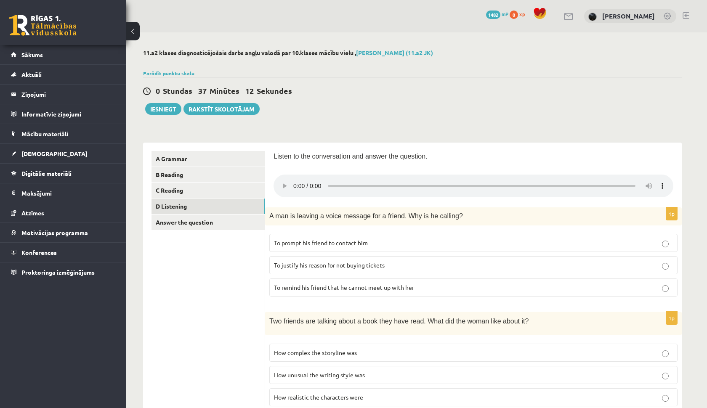
scroll to position [0, 0]
click at [236, 220] on link "Answer the question" at bounding box center [207, 223] width 113 height 16
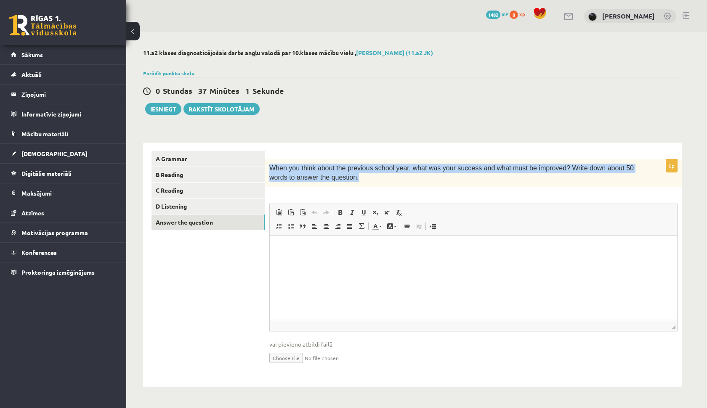
drag, startPoint x: 270, startPoint y: 166, endPoint x: 362, endPoint y: 175, distance: 92.2
click at [361, 175] on p "When you think about the previous school year, what was your success and what m…" at bounding box center [452, 173] width 366 height 19
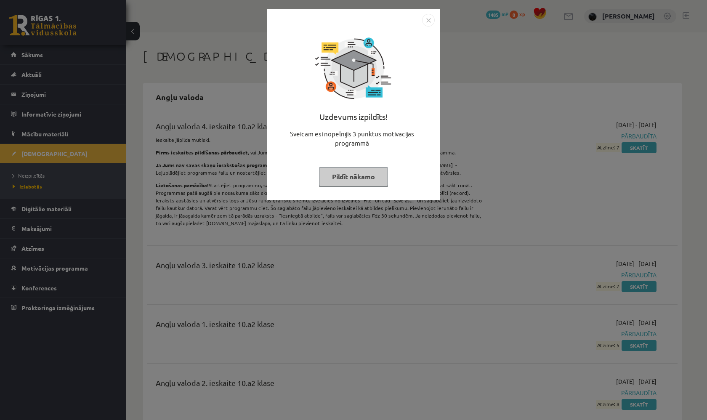
click at [428, 22] on img "Close" at bounding box center [428, 20] width 13 height 13
